Goal: Register for event/course

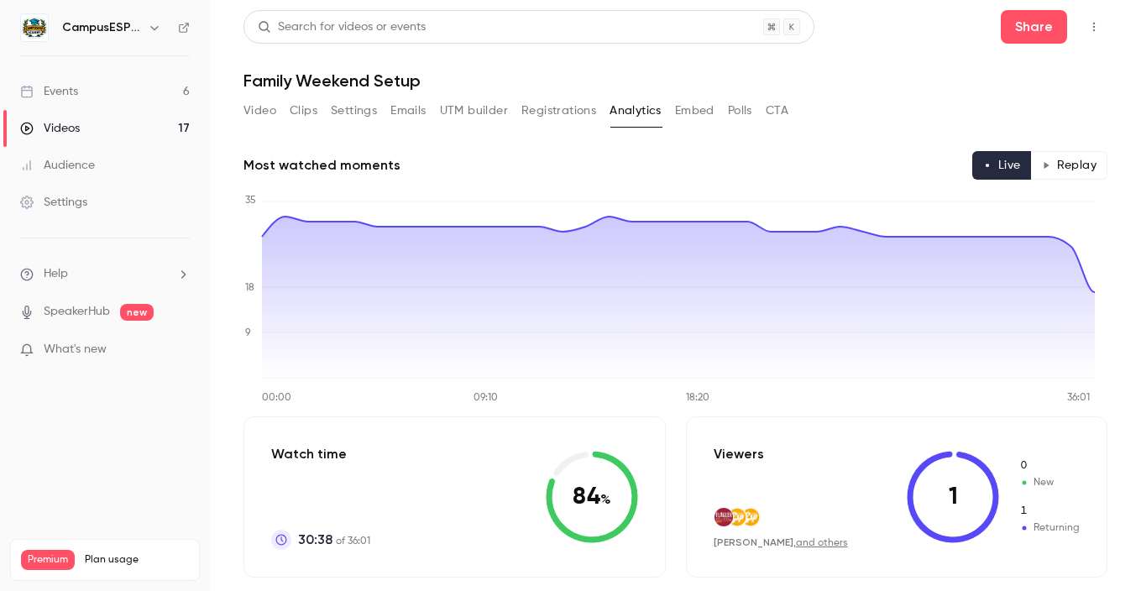
scroll to position [498, 0]
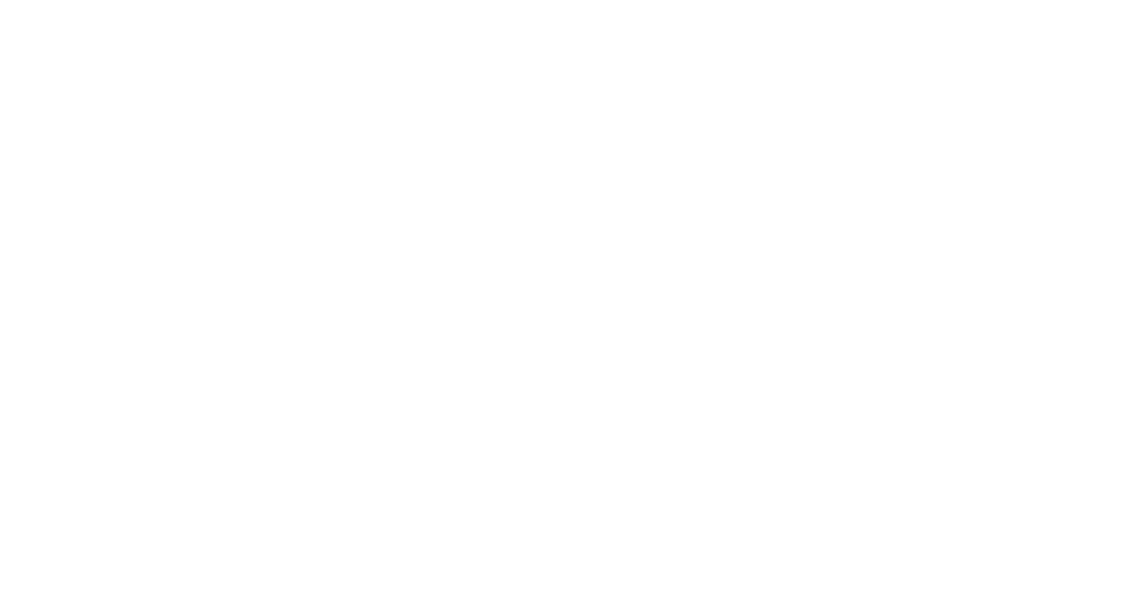
click at [80, 0] on html at bounding box center [570, 0] width 1141 height 0
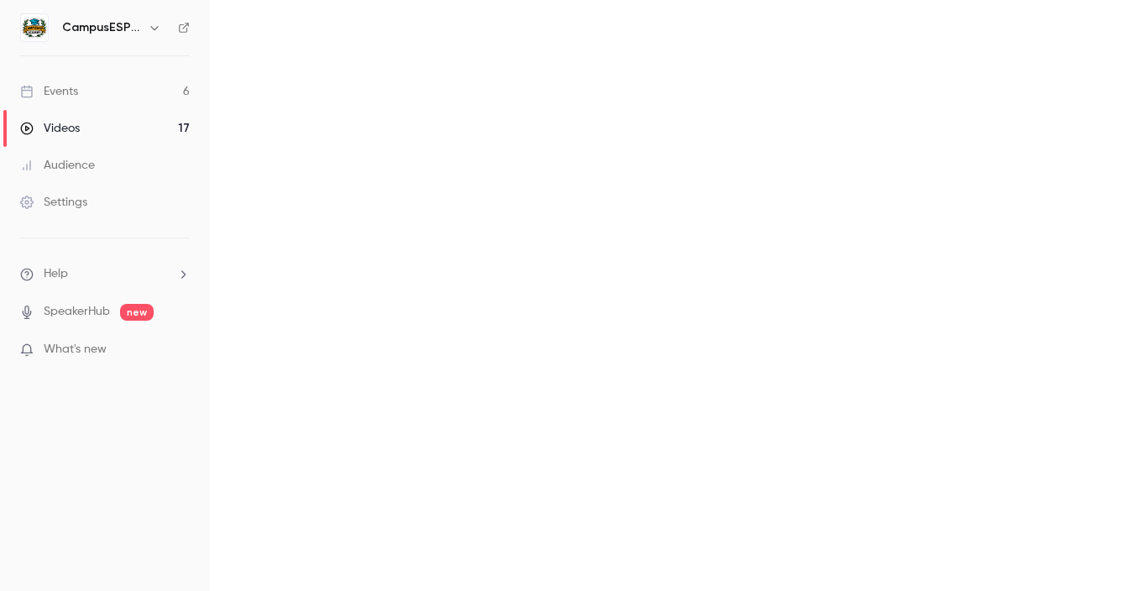
click at [71, 86] on div "Events" at bounding box center [49, 91] width 58 height 17
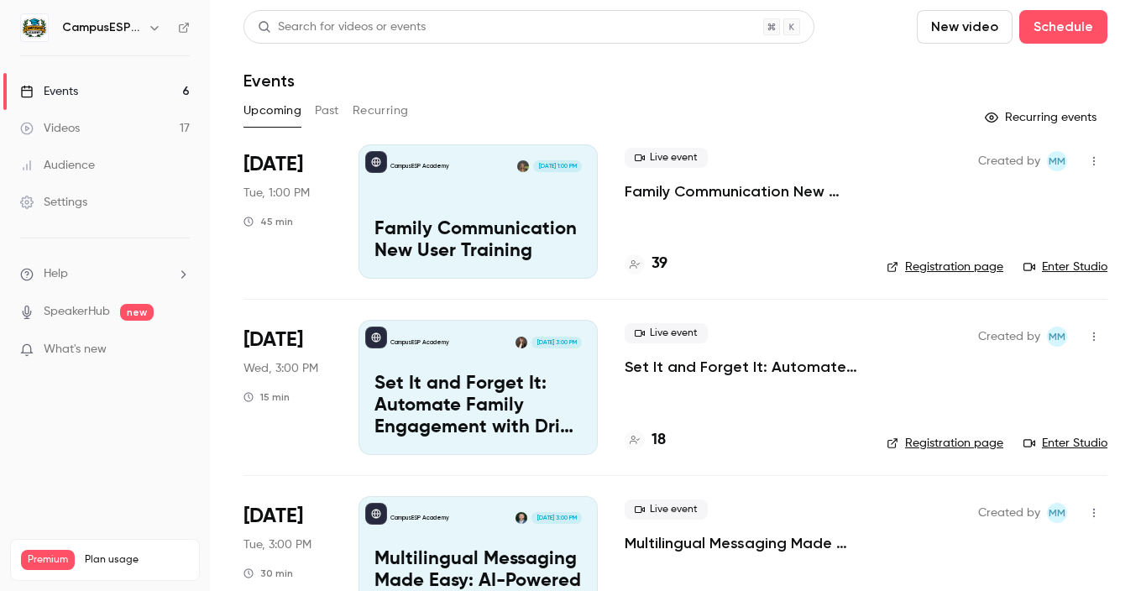
click at [540, 202] on div "CampusESP Academy [DATE] 1:00 PM Family Communication New User Training" at bounding box center [477, 211] width 239 height 134
